Goal: Task Accomplishment & Management: Manage account settings

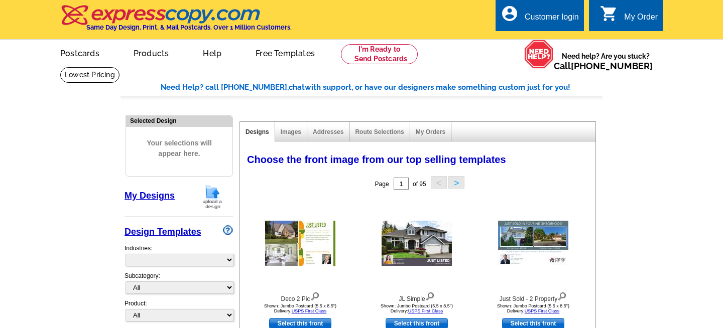
select select "785"
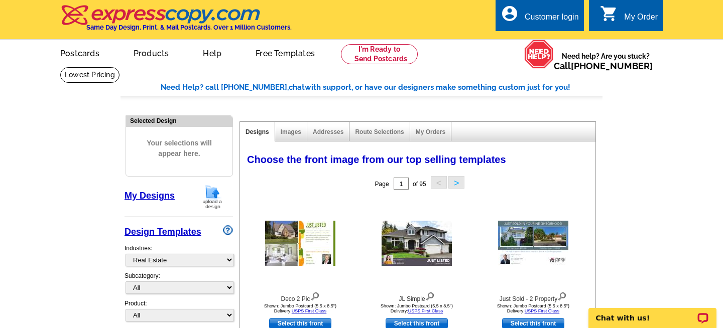
click at [552, 8] on div "account_circle Customer login" at bounding box center [540, 15] width 88 height 32
click at [553, 14] on div "Customer login" at bounding box center [552, 20] width 54 height 14
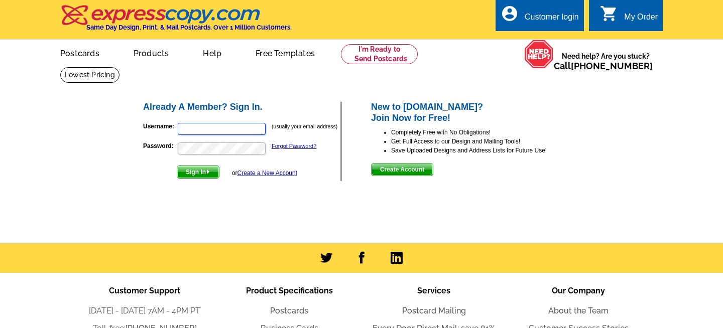
type input "pam@pameladiemer.com"
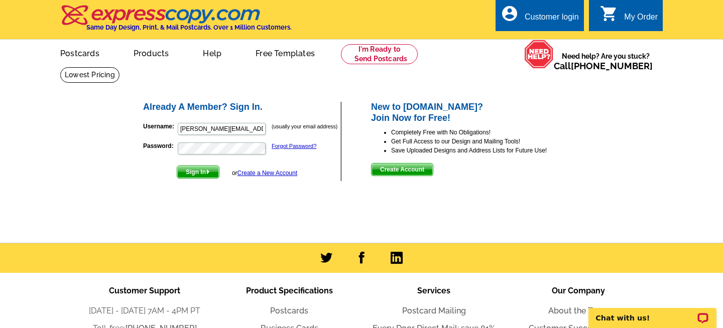
click at [200, 173] on span "Sign In" at bounding box center [198, 172] width 42 height 12
